Goal: Transaction & Acquisition: Purchase product/service

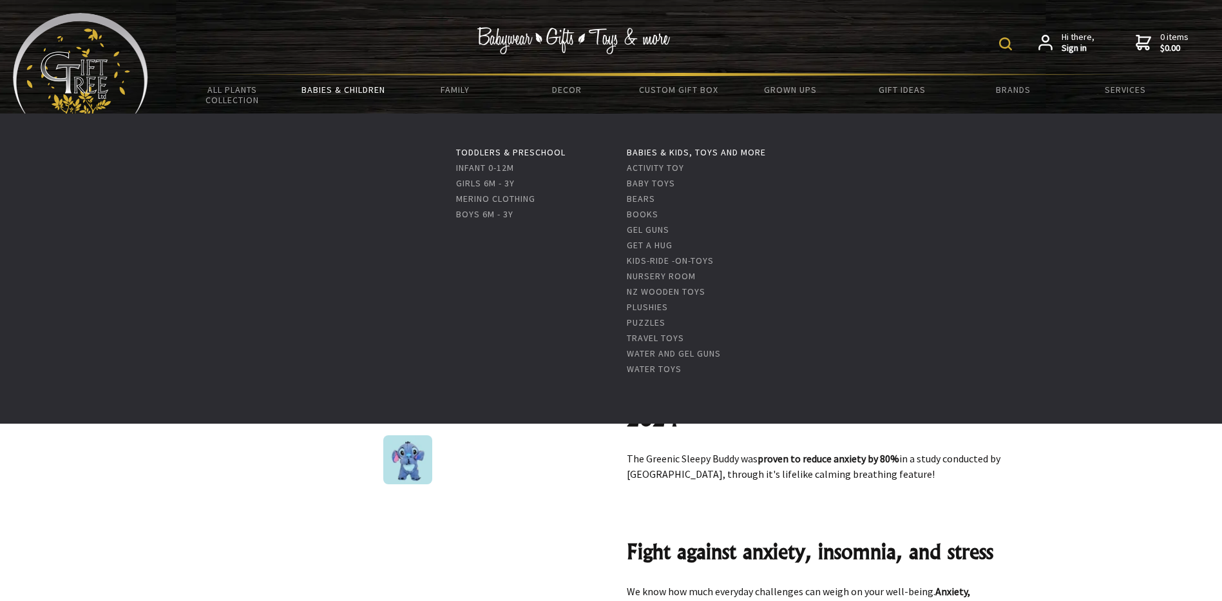
click at [328, 86] on link "Babies & Children" at bounding box center [343, 89] width 111 height 27
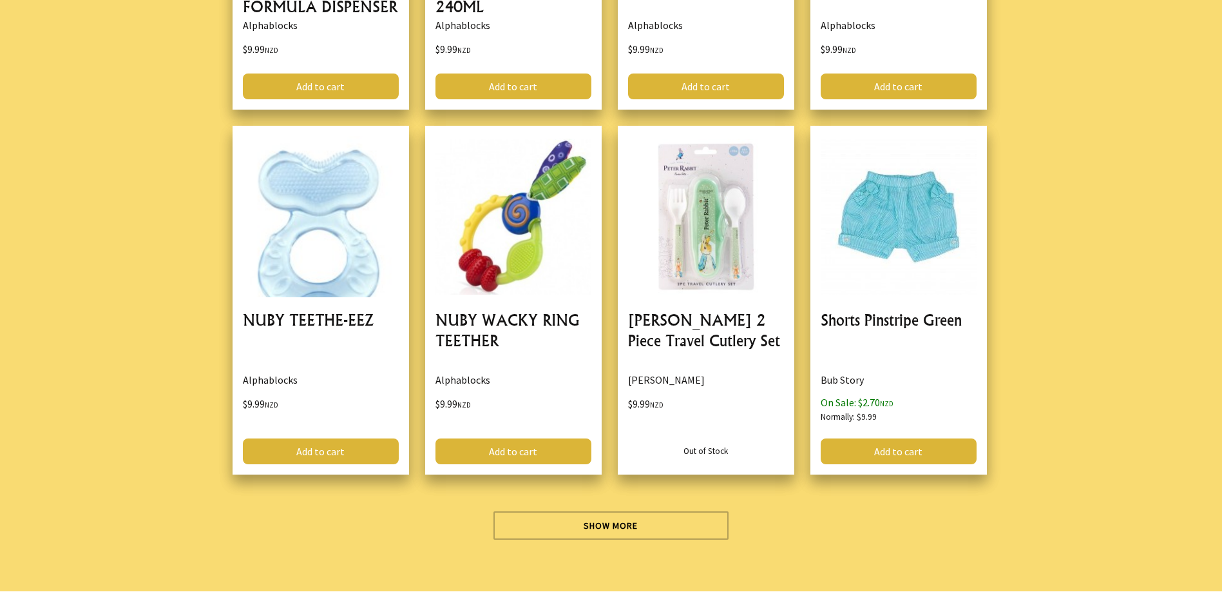
scroll to position [3544, 0]
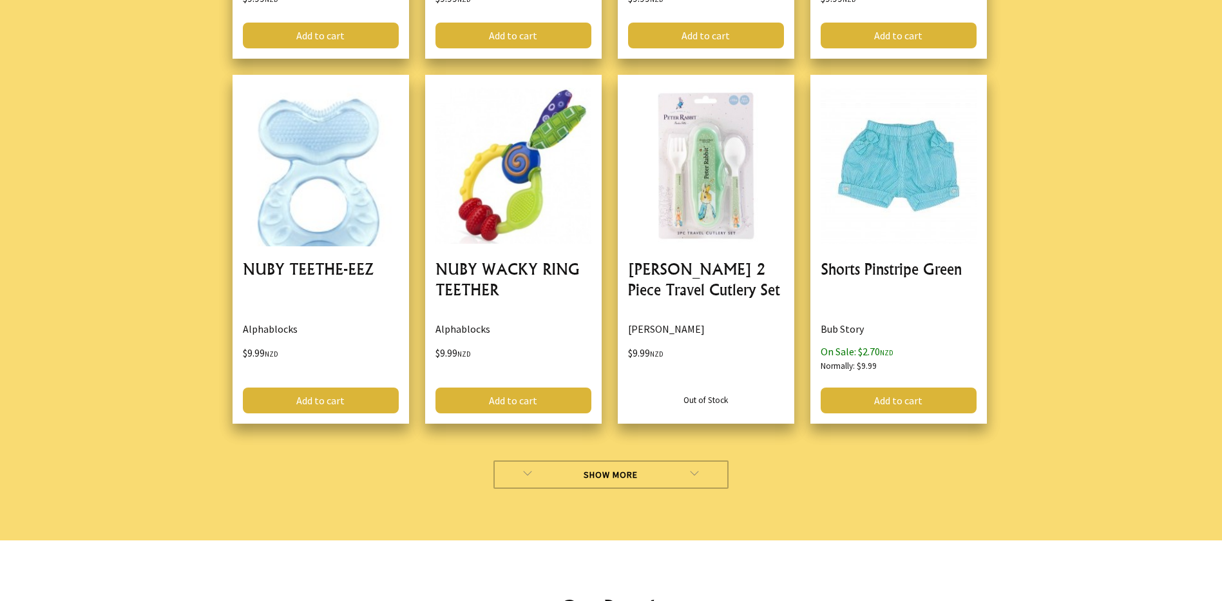
click at [545, 480] on link "Show More" at bounding box center [611, 474] width 235 height 28
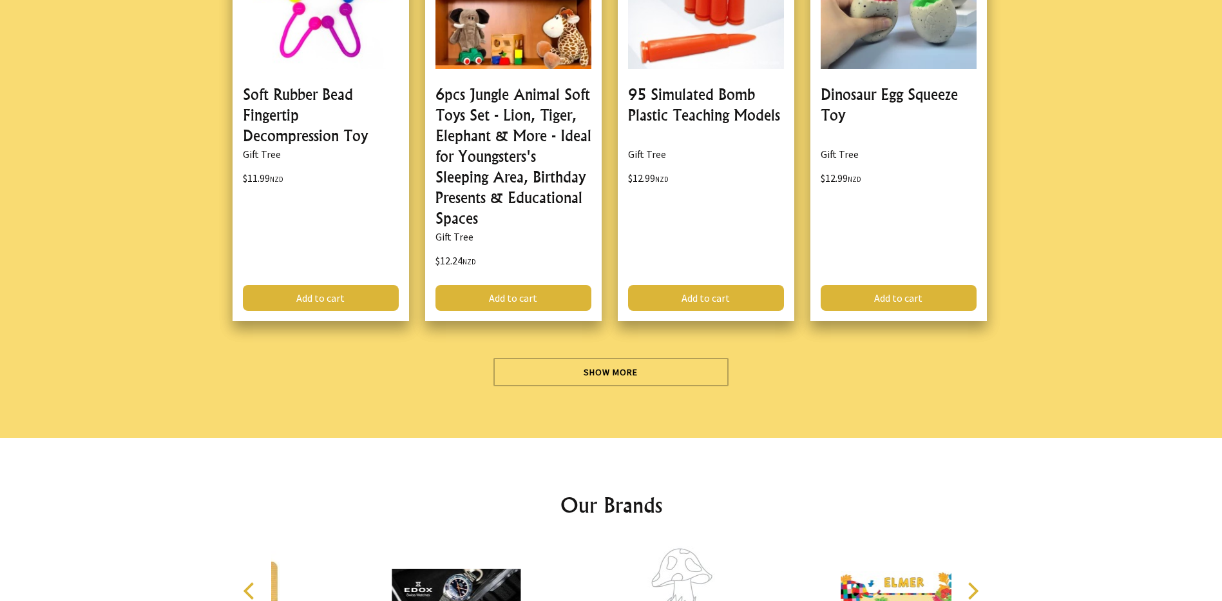
scroll to position [7474, 0]
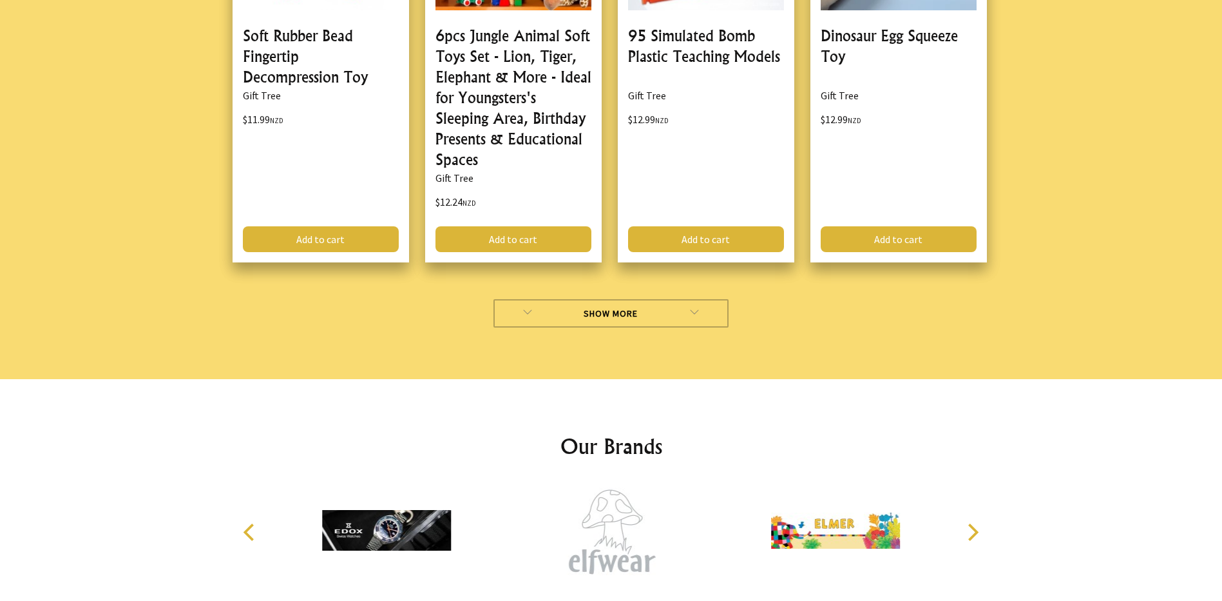
click at [584, 308] on link "Show More" at bounding box center [611, 313] width 235 height 28
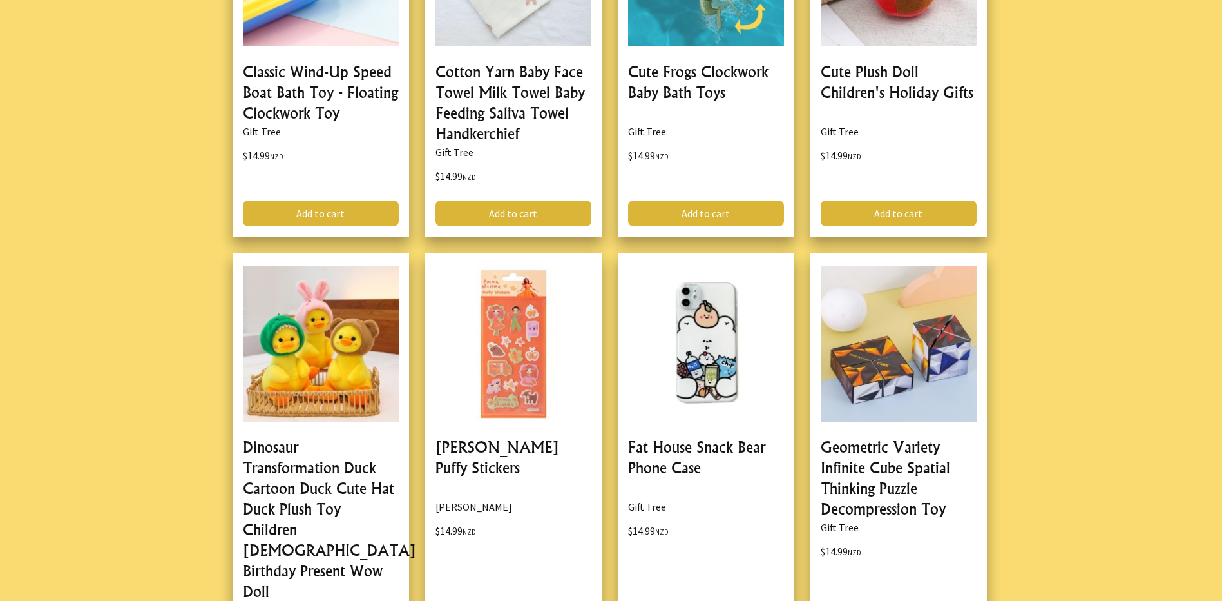
scroll to position [11147, 0]
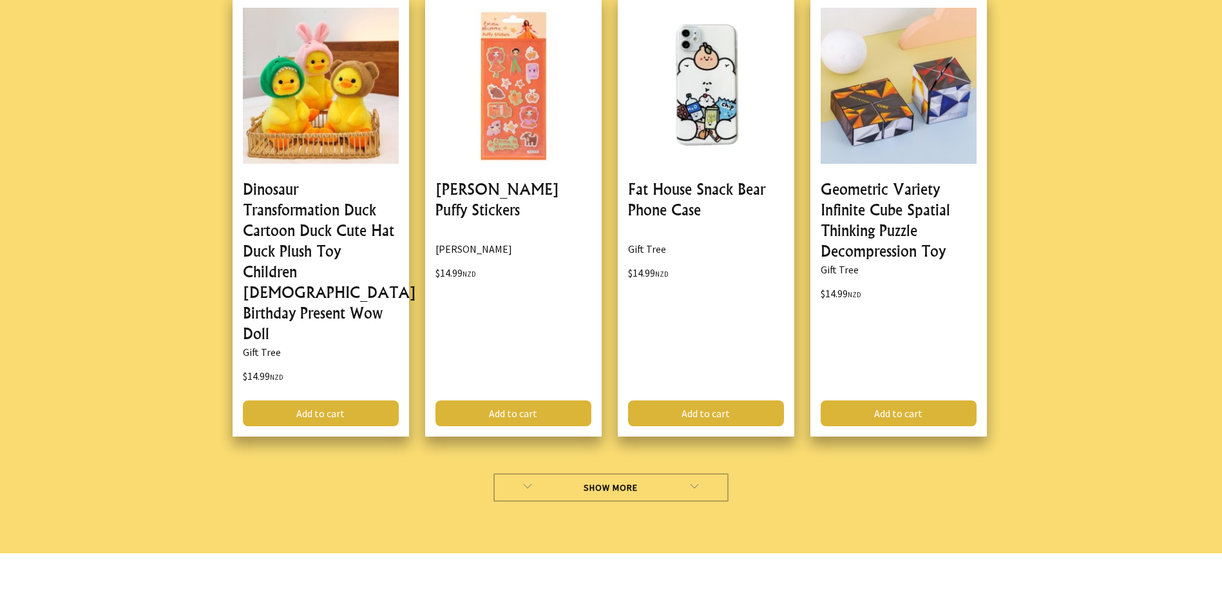
click at [582, 473] on link "Show More" at bounding box center [611, 487] width 235 height 28
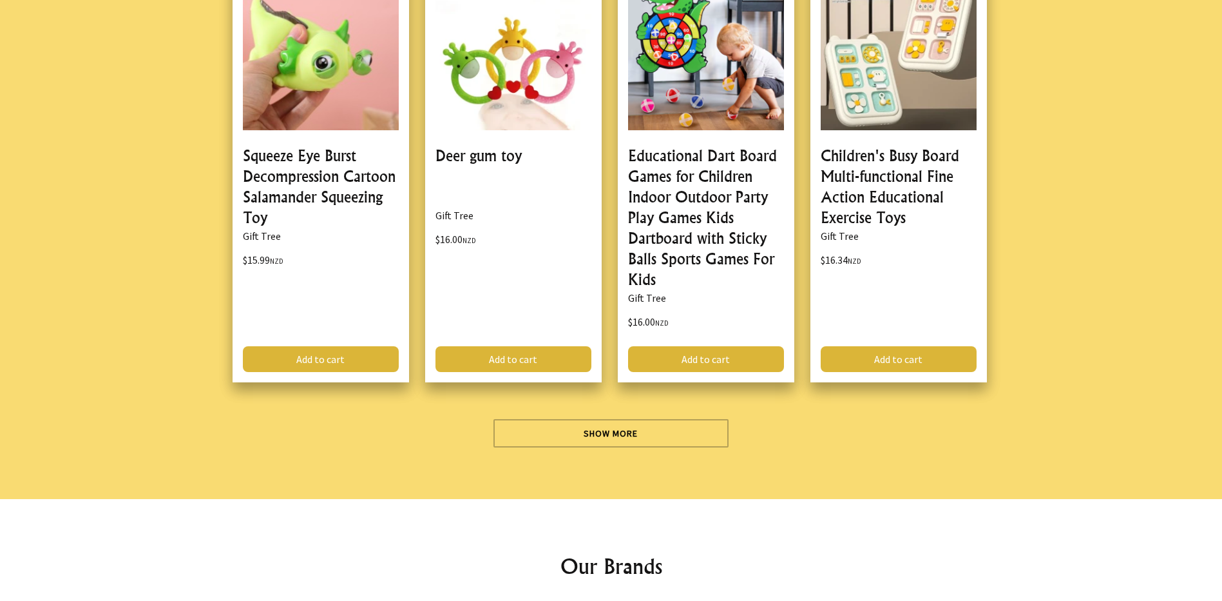
scroll to position [15013, 0]
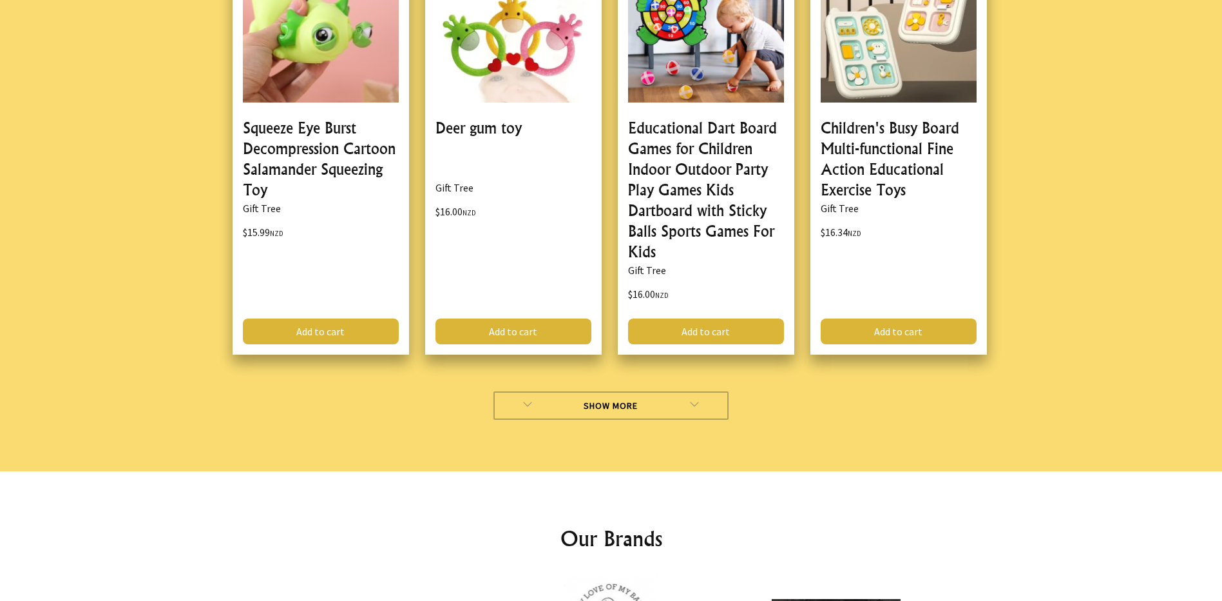
click at [561, 391] on link "Show More" at bounding box center [611, 405] width 235 height 28
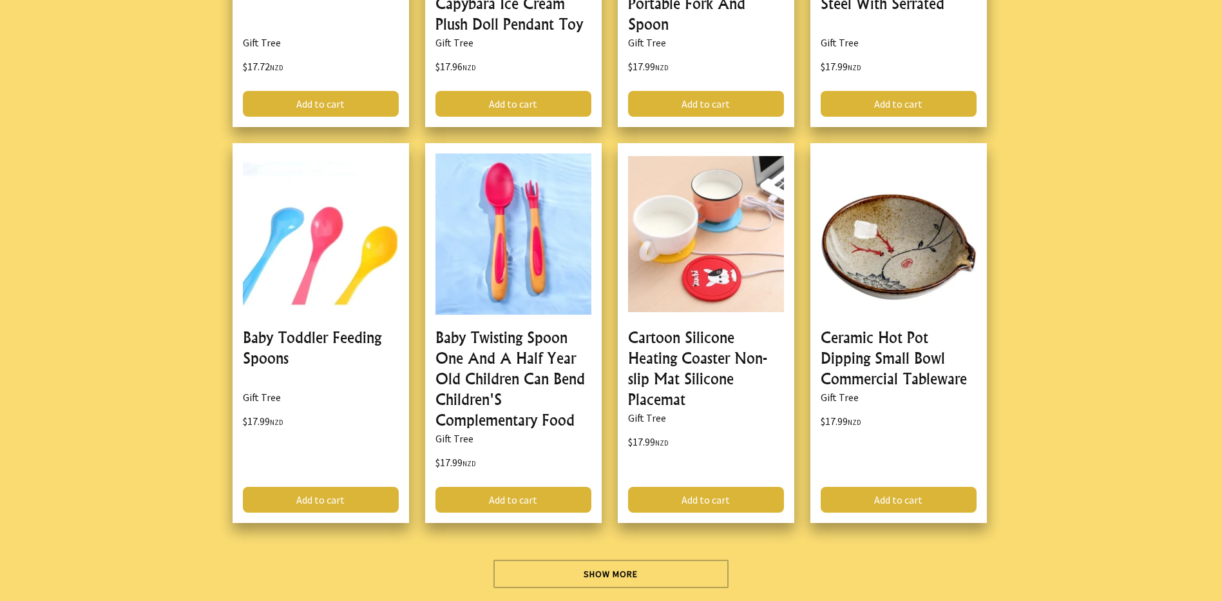
scroll to position [18622, 0]
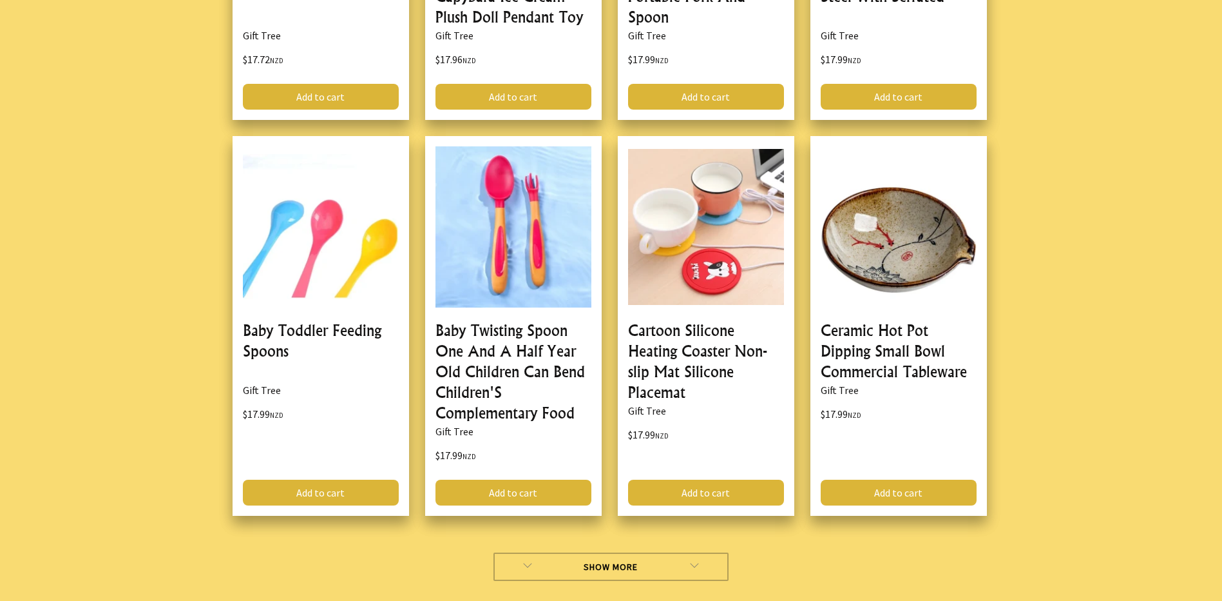
click at [589, 552] on link "Show More" at bounding box center [611, 566] width 235 height 28
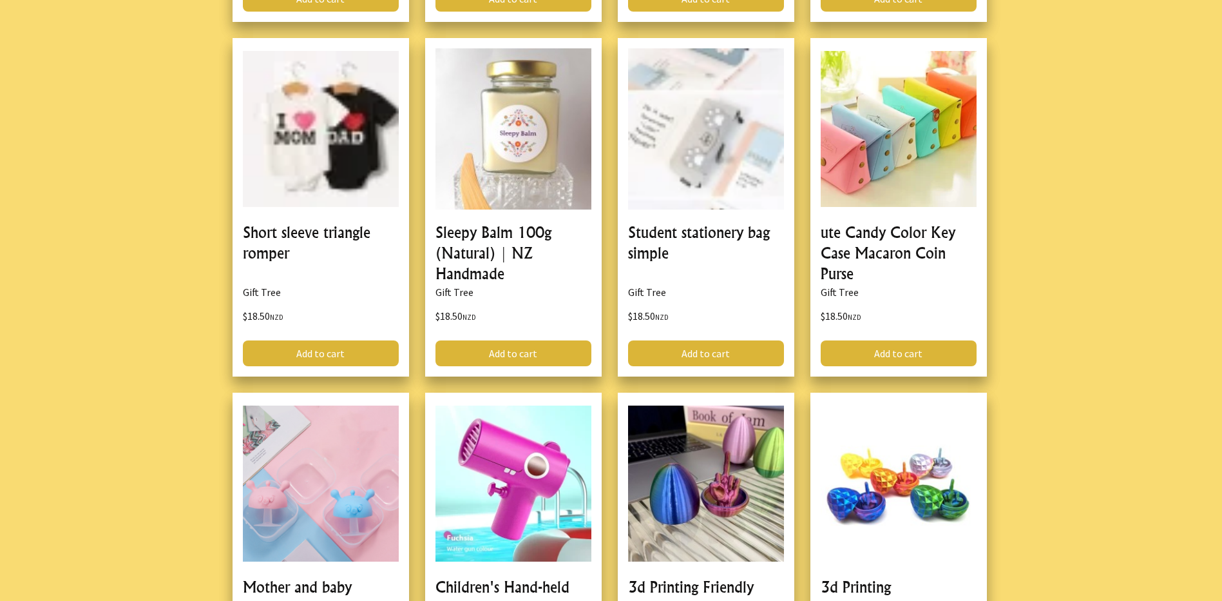
scroll to position [22230, 0]
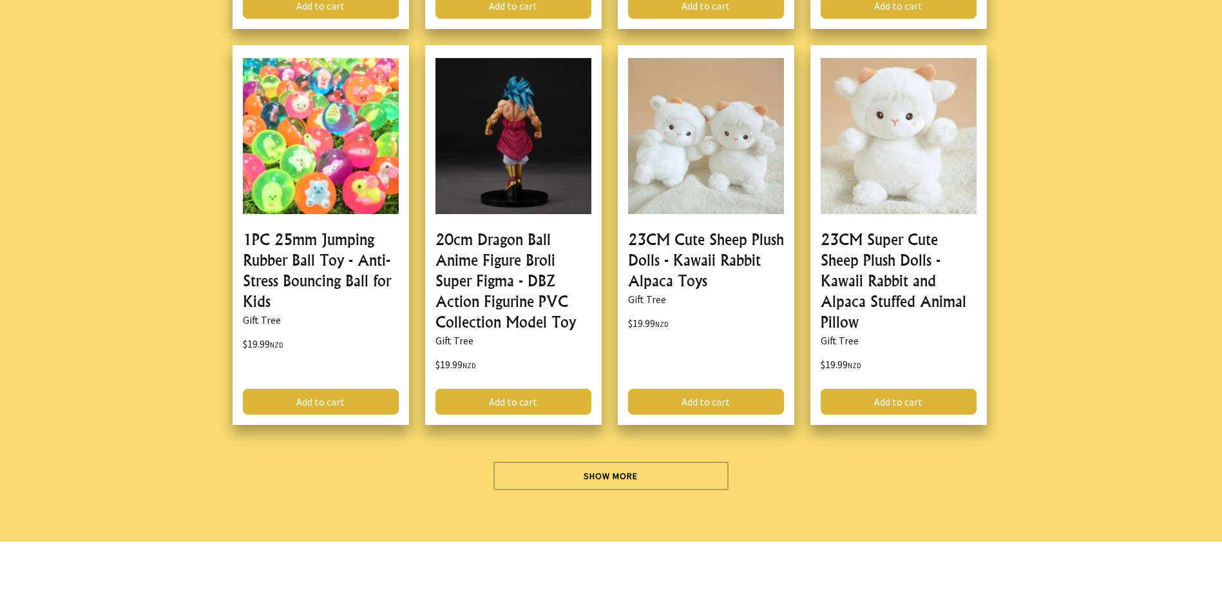
scroll to position [26418, 0]
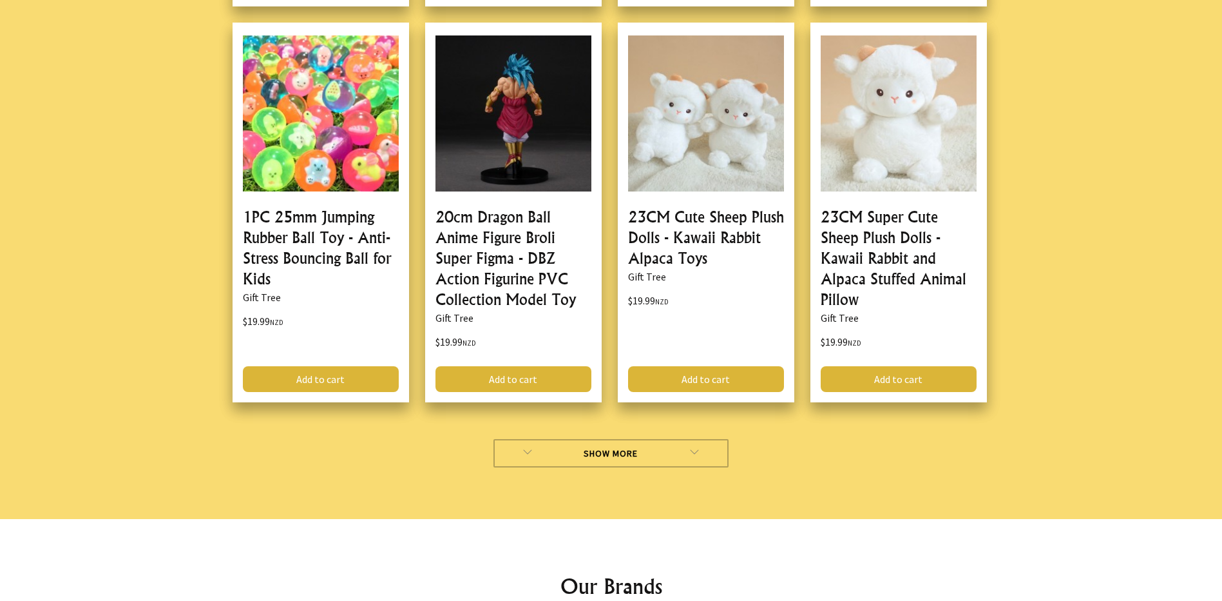
click at [561, 439] on link "Show More" at bounding box center [611, 453] width 235 height 28
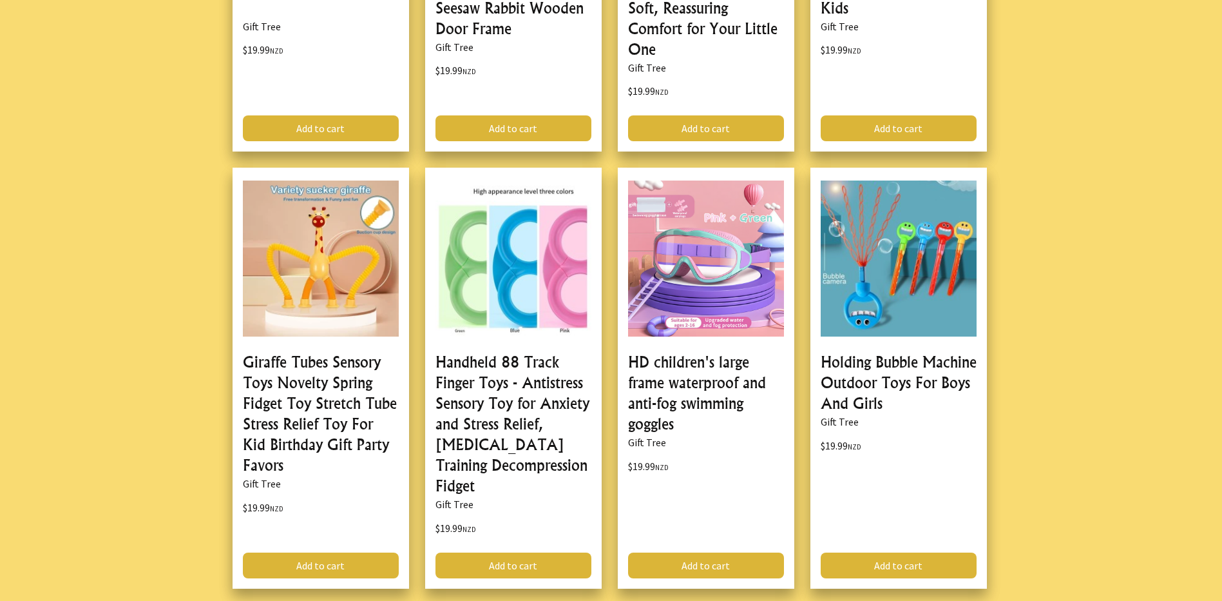
scroll to position [30413, 0]
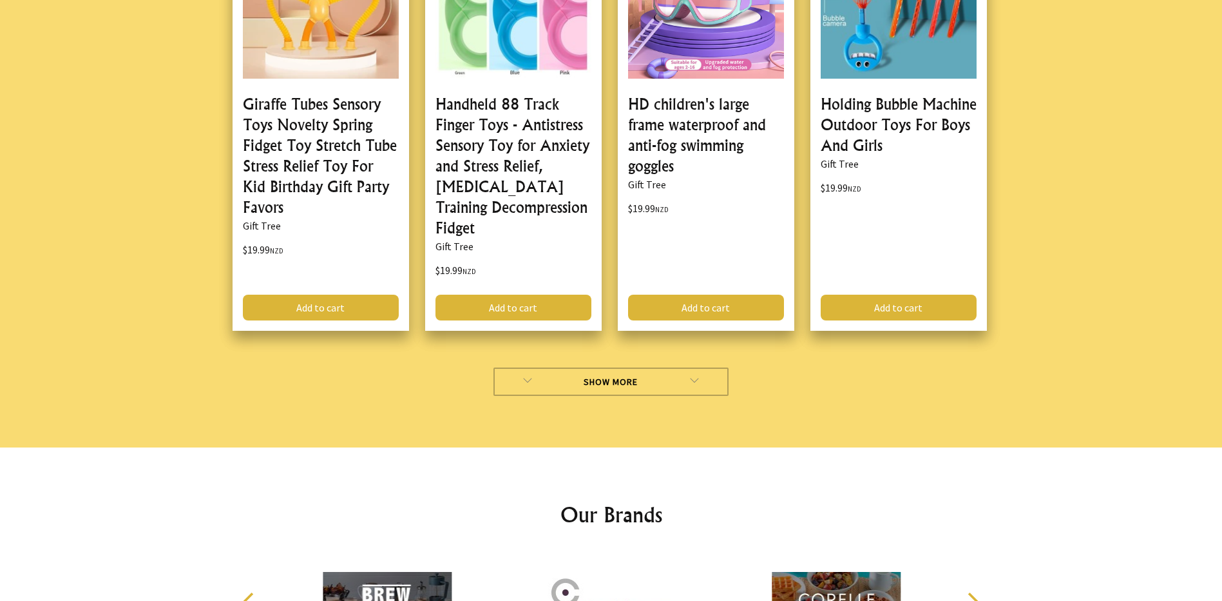
click at [575, 367] on link "Show More" at bounding box center [611, 381] width 235 height 28
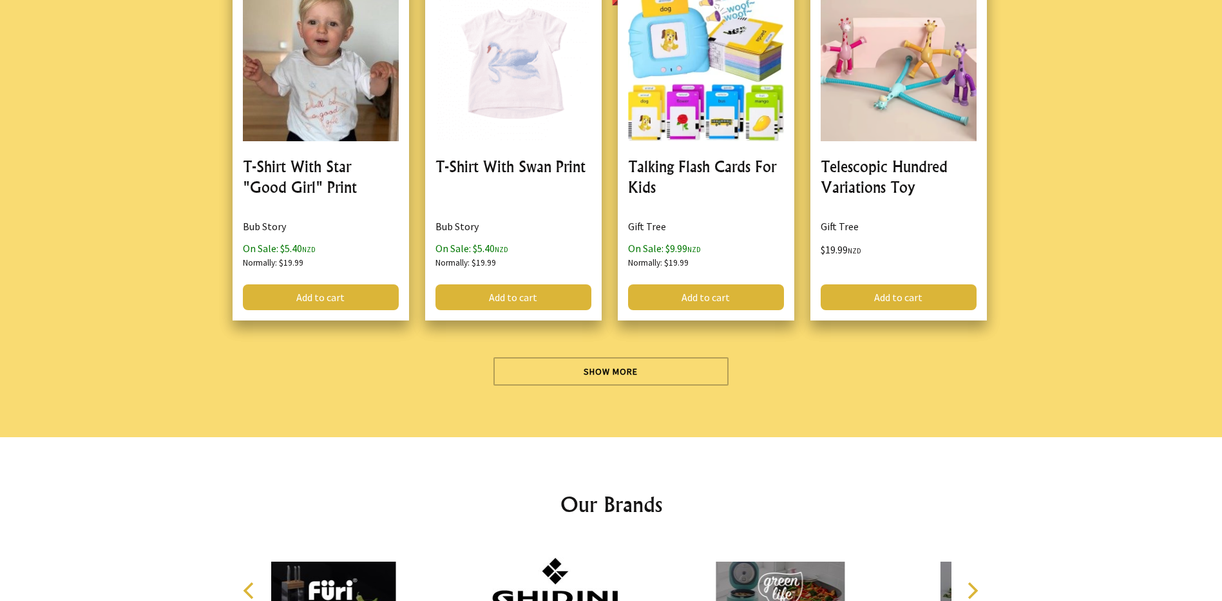
scroll to position [34215, 0]
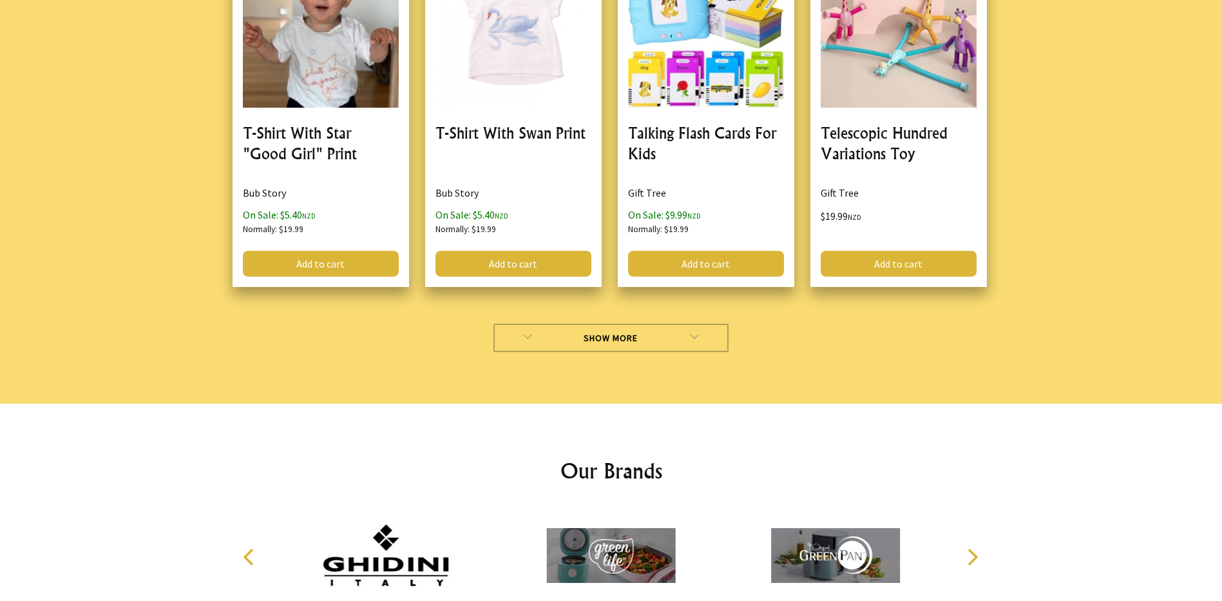
click at [621, 323] on link "Show More" at bounding box center [611, 337] width 235 height 28
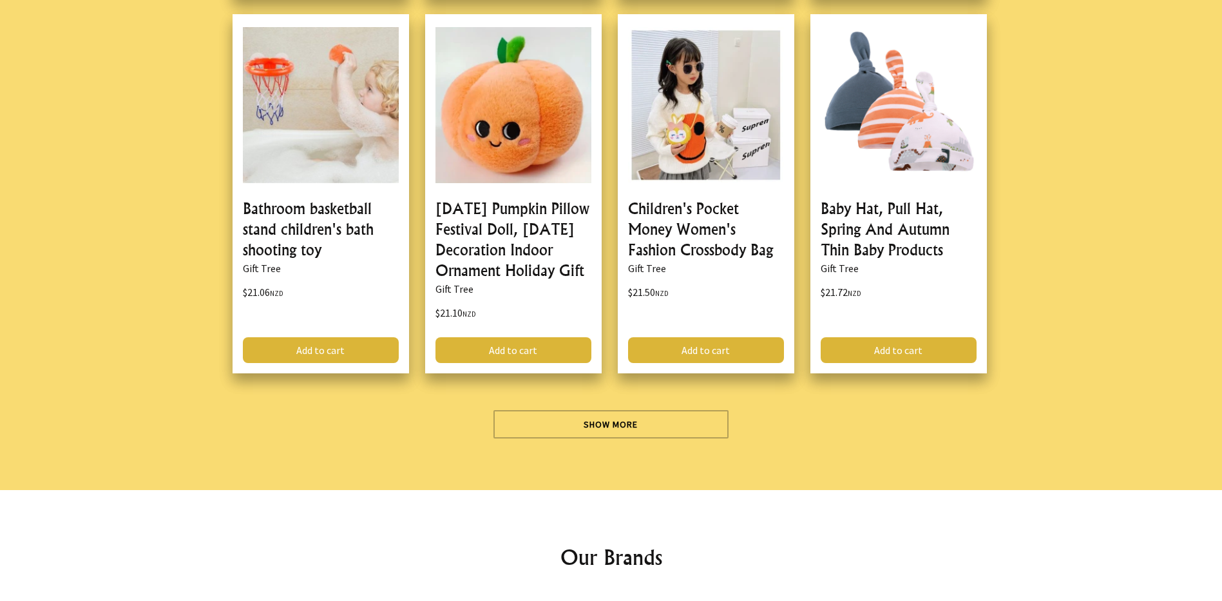
scroll to position [38042, 0]
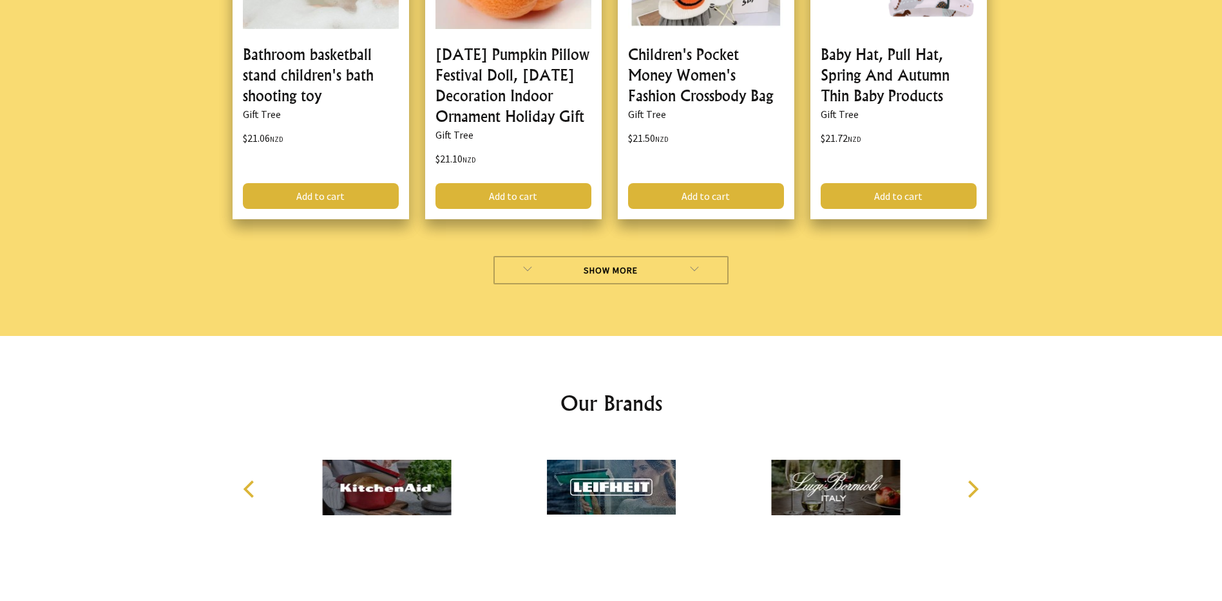
click at [547, 256] on link "Show More" at bounding box center [611, 270] width 235 height 28
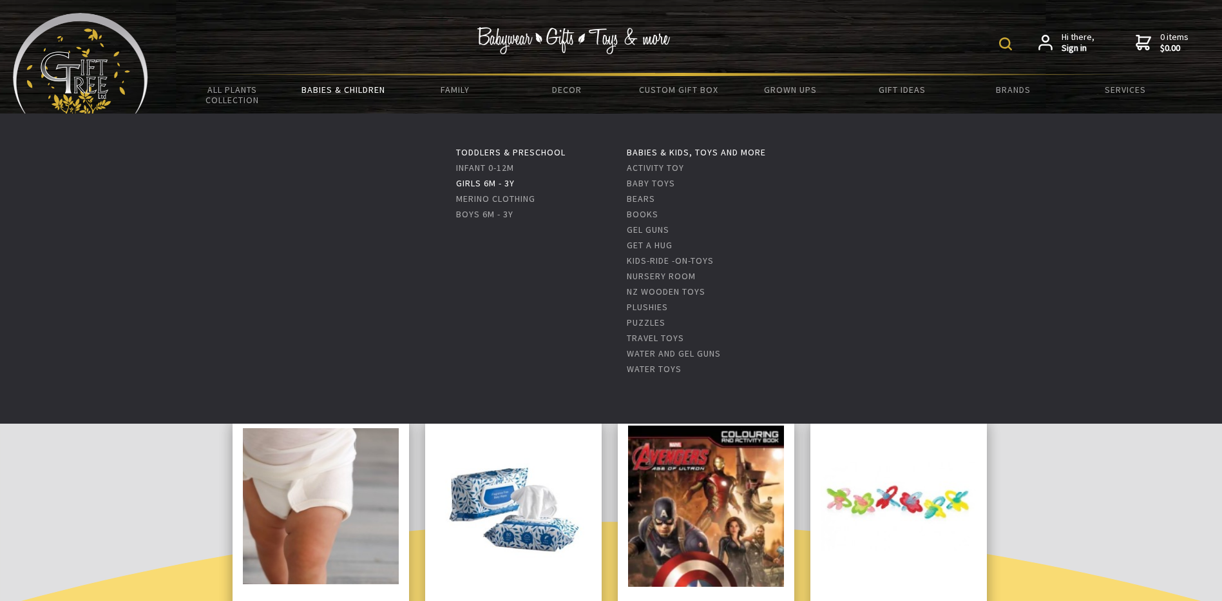
click at [486, 186] on link "Girls 6m - 3y" at bounding box center [485, 183] width 59 height 12
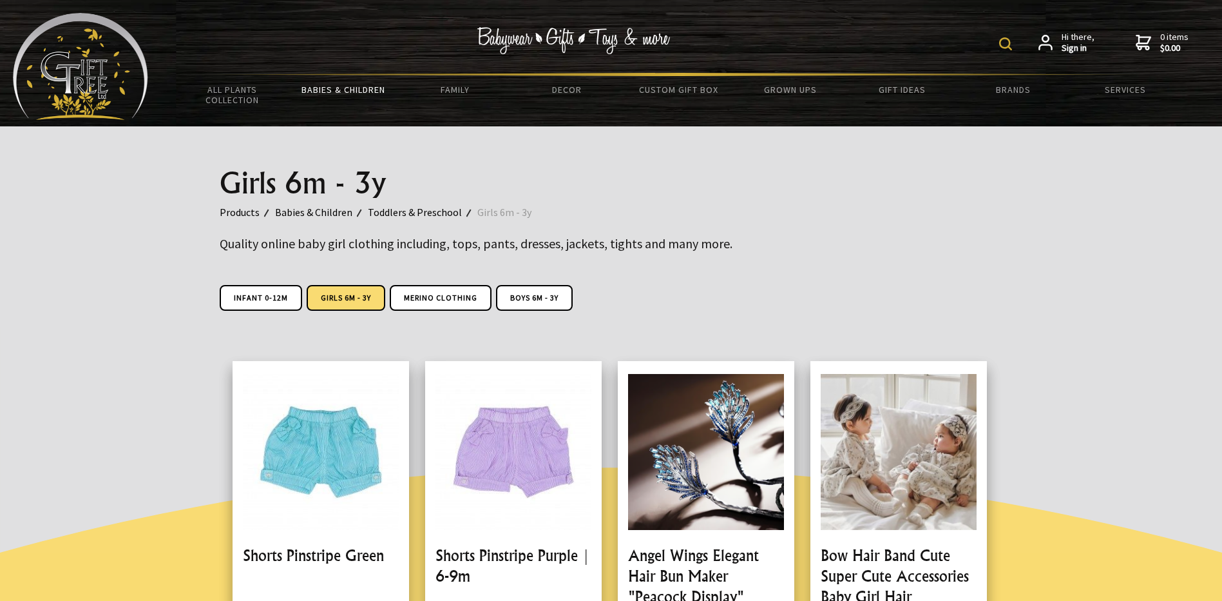
click at [1008, 42] on img at bounding box center [1005, 43] width 13 height 13
click at [927, 47] on input "text" at bounding box center [965, 43] width 105 height 22
type input "greenic"
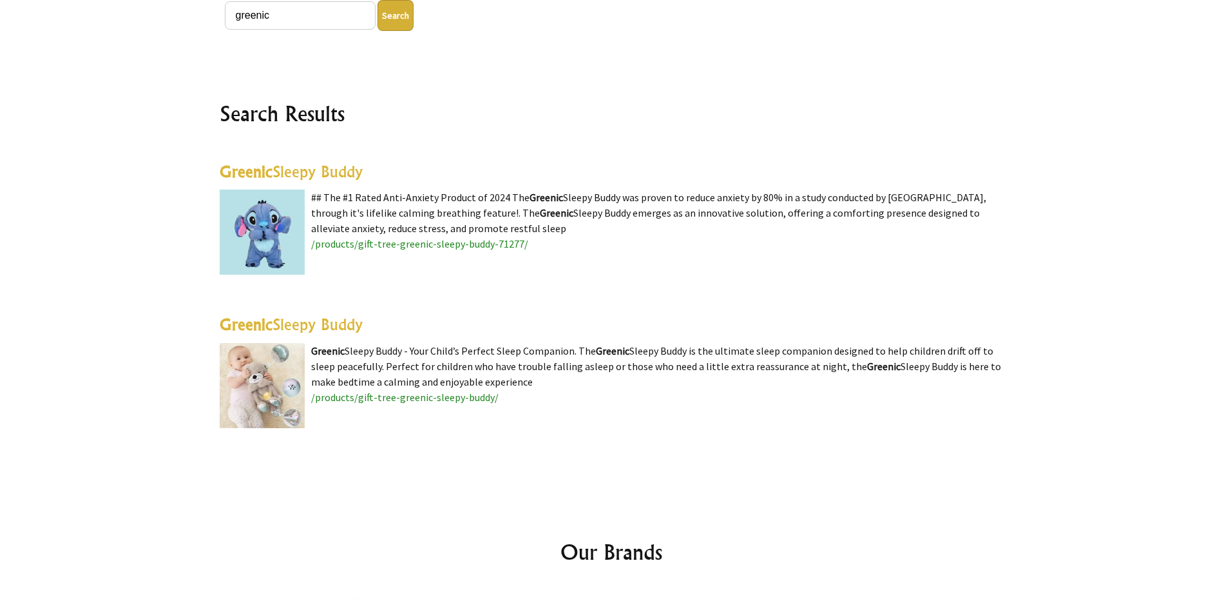
scroll to position [258, 0]
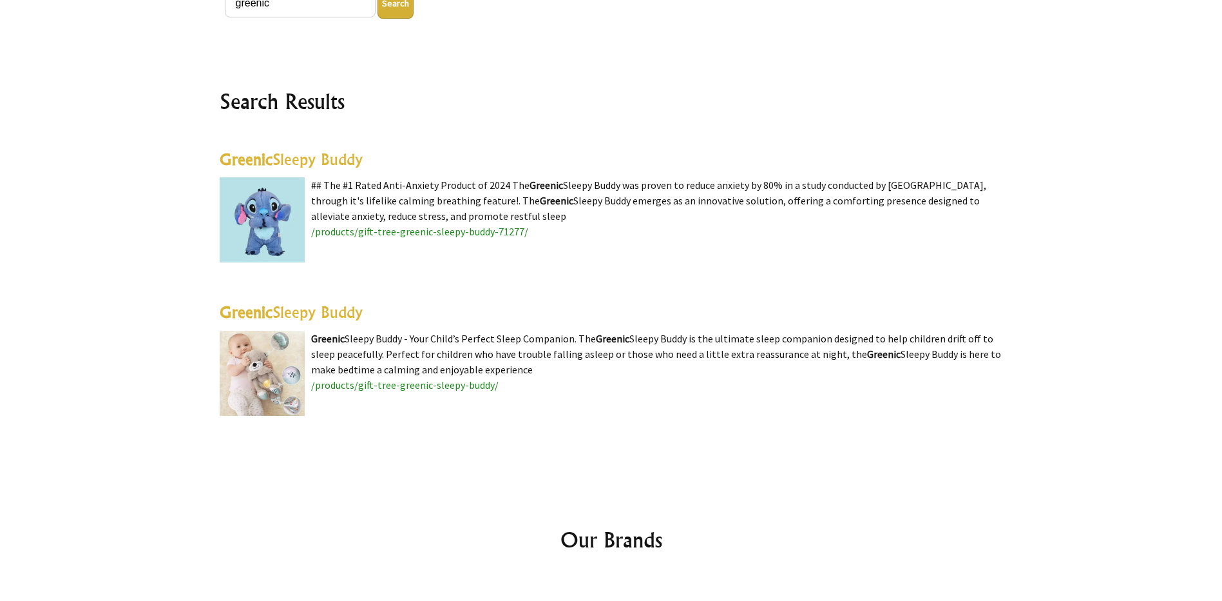
click at [385, 234] on span "/products/gift-tree-greenic-sleepy-buddy-71277/" at bounding box center [419, 231] width 217 height 13
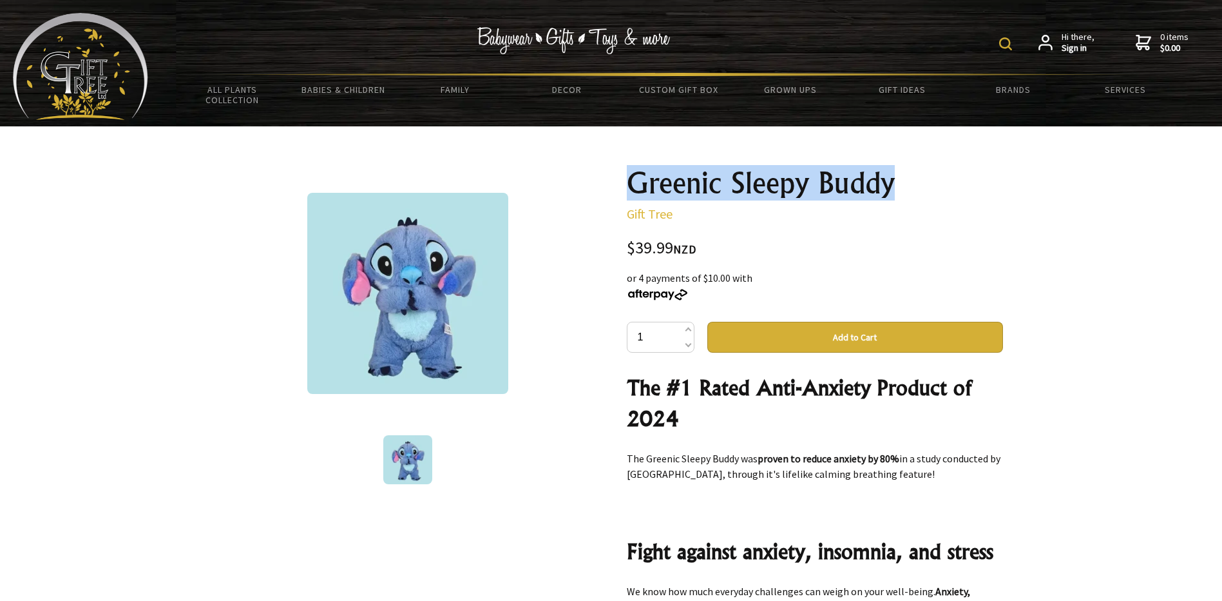
drag, startPoint x: 895, startPoint y: 184, endPoint x: 626, endPoint y: 178, distance: 269.4
click at [626, 178] on div "Greenic Sleepy Buddy Gift Tree $39.99 NZD or 4 payments of $10.00 with 1 Add to…" at bounding box center [815, 526] width 397 height 738
drag, startPoint x: 626, startPoint y: 178, endPoint x: 635, endPoint y: 177, distance: 9.1
copy h1 "Greenic Sleepy Buddy"
